Goal: Transaction & Acquisition: Purchase product/service

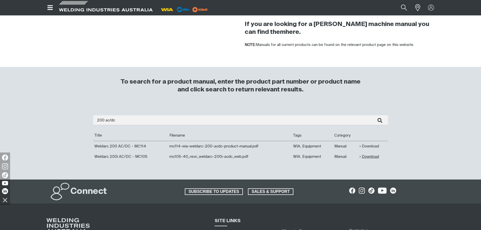
click at [365, 157] on link "Download" at bounding box center [369, 157] width 19 height 6
click at [434, 6] on img at bounding box center [431, 7] width 7 height 7
click at [419, 16] on link "Partner Login" at bounding box center [411, 16] width 56 height 9
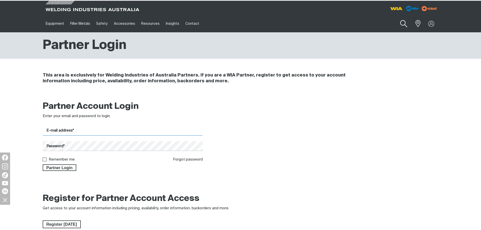
type input "workshop@ultimatewelding.com.au"
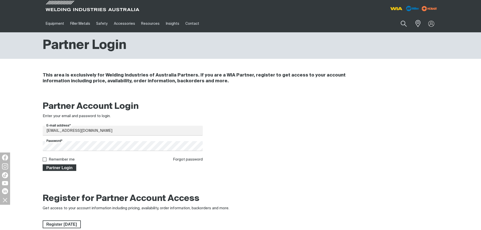
click at [64, 165] on span "Partner Login" at bounding box center [59, 168] width 33 height 7
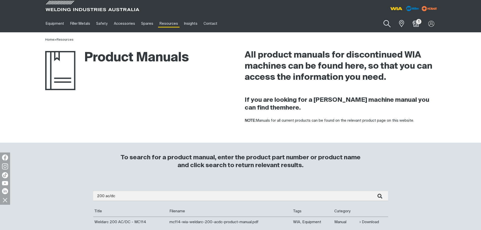
click at [389, 25] on button "Search products" at bounding box center [387, 24] width 20 height 14
click at [366, 25] on input "Search" at bounding box center [357, 23] width 78 height 11
paste input "PWA027"
type input "PWA027"
click at [353, 39] on span "PCB Assy Prim Inv MC105 + Hf Wire & Cn1 Connector - PWA027" at bounding box center [363, 35] width 58 height 9
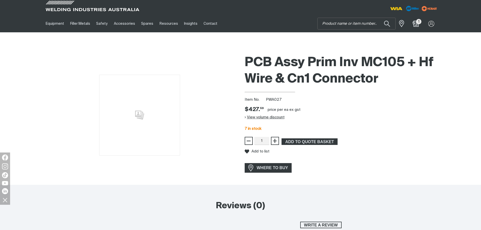
click at [252, 121] on button "View volume discount" at bounding box center [265, 117] width 40 height 8
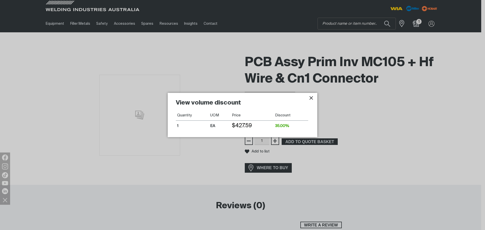
click at [329, 105] on div at bounding box center [242, 115] width 485 height 230
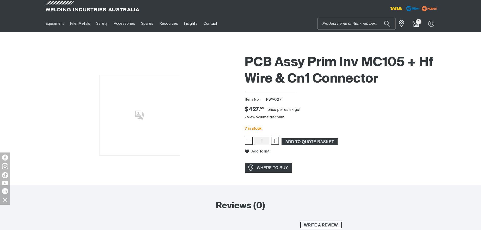
click at [277, 116] on button "View volume discount" at bounding box center [265, 117] width 40 height 8
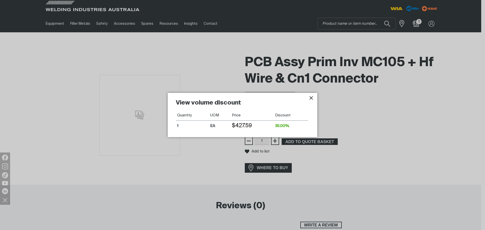
click at [310, 98] on icon "Close pop-up overlay" at bounding box center [311, 98] width 6 height 6
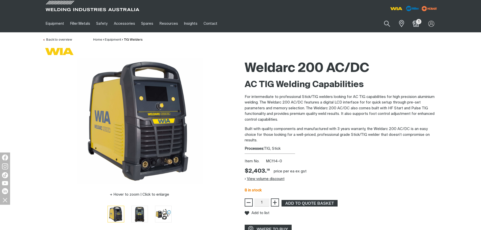
click at [265, 180] on button "View volume discount" at bounding box center [265, 179] width 40 height 8
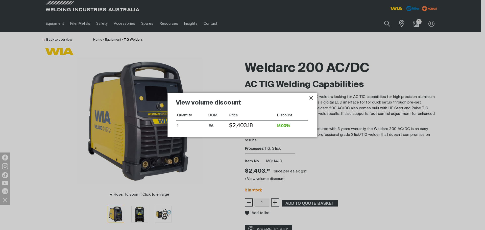
click at [310, 100] on icon "Close pop-up overlay" at bounding box center [311, 98] width 6 height 6
